Goal: Task Accomplishment & Management: Use online tool/utility

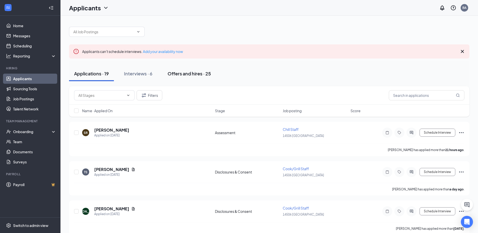
click at [169, 72] on div "Offers and hires · 25" at bounding box center [188, 73] width 43 height 6
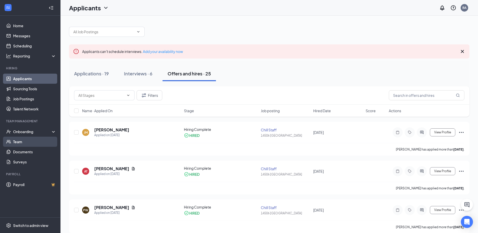
click at [32, 137] on link "Team" at bounding box center [34, 141] width 43 height 10
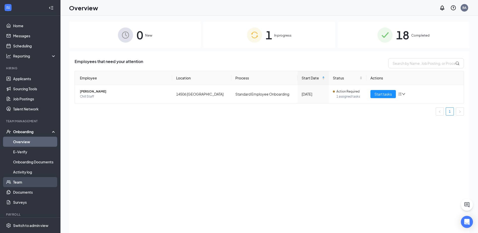
click at [17, 184] on link "Team" at bounding box center [34, 182] width 43 height 10
click at [23, 179] on link "Team" at bounding box center [34, 182] width 43 height 10
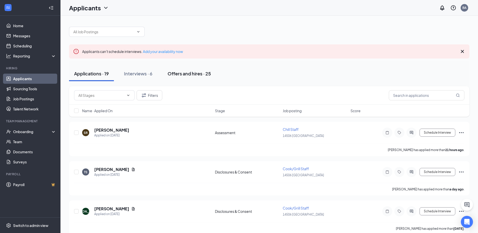
click at [188, 73] on div "Offers and hires · 25" at bounding box center [188, 73] width 43 height 6
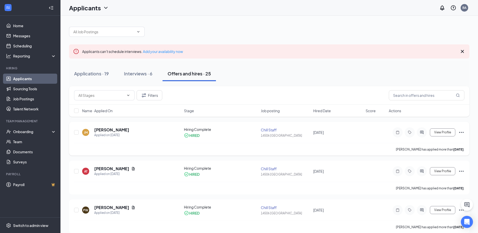
click at [462, 129] on icon "Ellipses" at bounding box center [461, 132] width 6 height 6
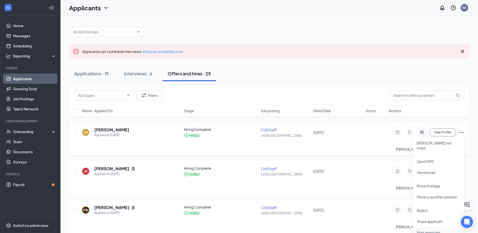
click at [428, 230] on p "Print applicant" at bounding box center [438, 232] width 43 height 5
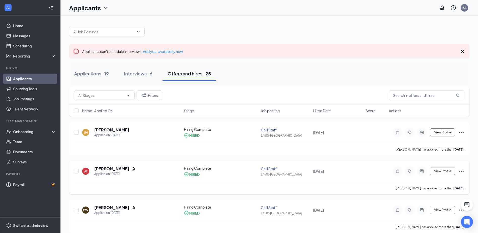
click at [462, 171] on icon "Ellipses" at bounding box center [461, 171] width 6 height 6
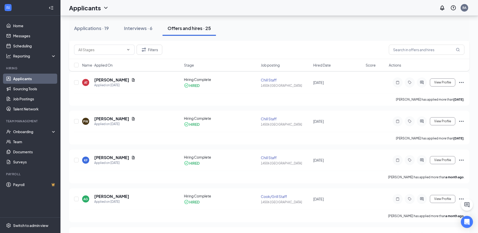
scroll to position [94, 0]
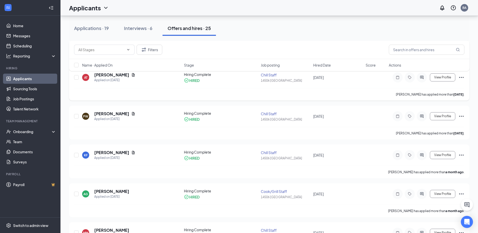
click at [462, 76] on icon "Ellipses" at bounding box center [461, 77] width 6 height 6
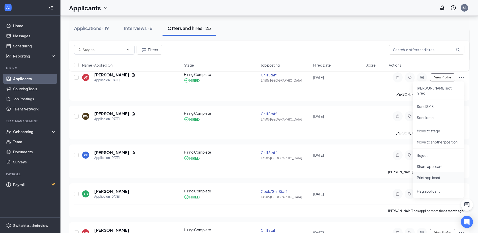
click at [426, 175] on p "Print applicant" at bounding box center [438, 177] width 43 height 5
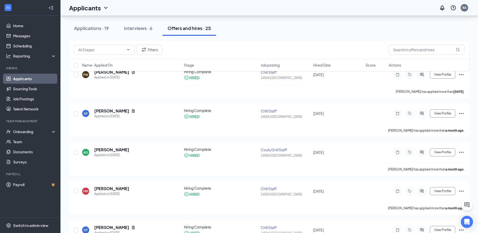
scroll to position [131, 0]
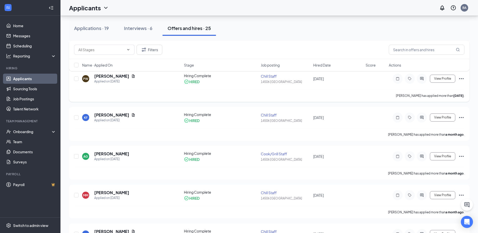
click at [461, 80] on icon "Ellipses" at bounding box center [461, 79] width 6 height 6
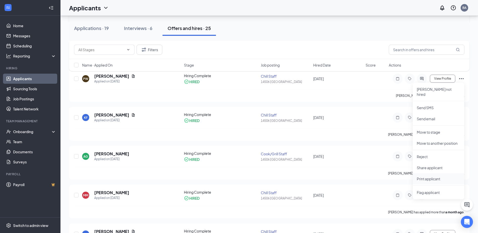
click at [430, 176] on p "Print applicant" at bounding box center [438, 178] width 43 height 5
